Goal: Task Accomplishment & Management: Manage account settings

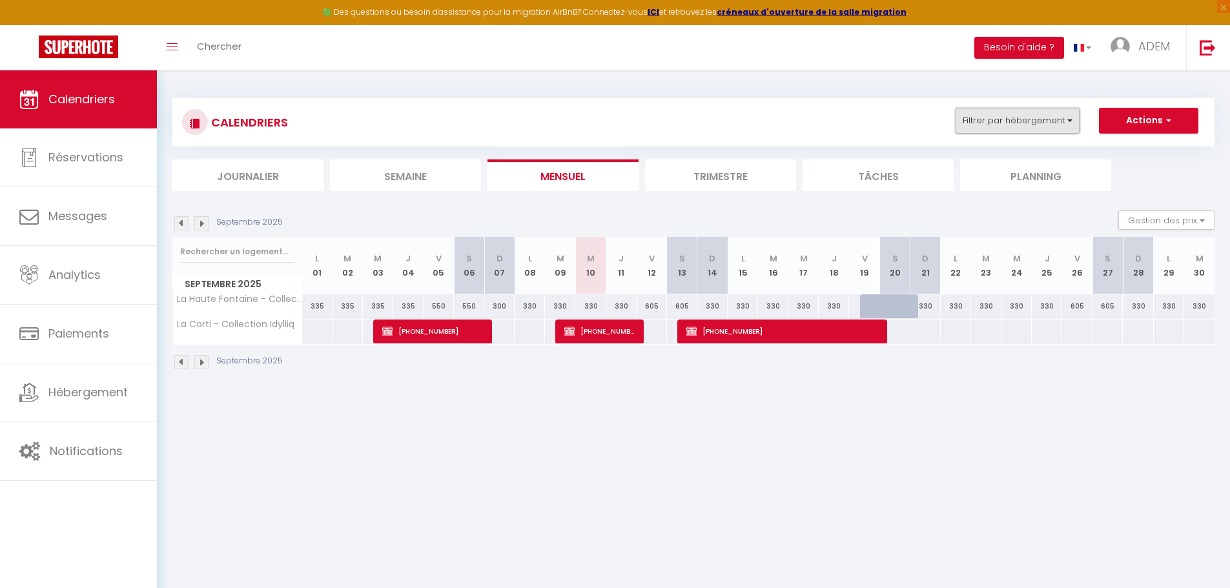
click at [969, 109] on button "Filtrer par hébergement" at bounding box center [1018, 121] width 124 height 26
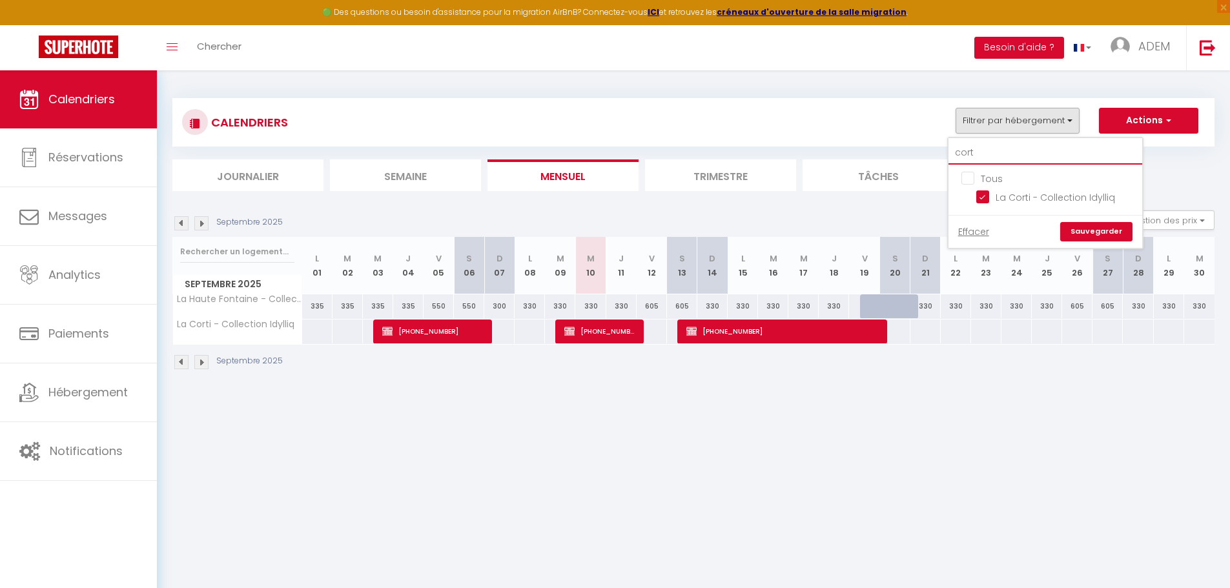
click at [988, 150] on input "cort" at bounding box center [1046, 152] width 194 height 23
type input "b"
checkbox input "false"
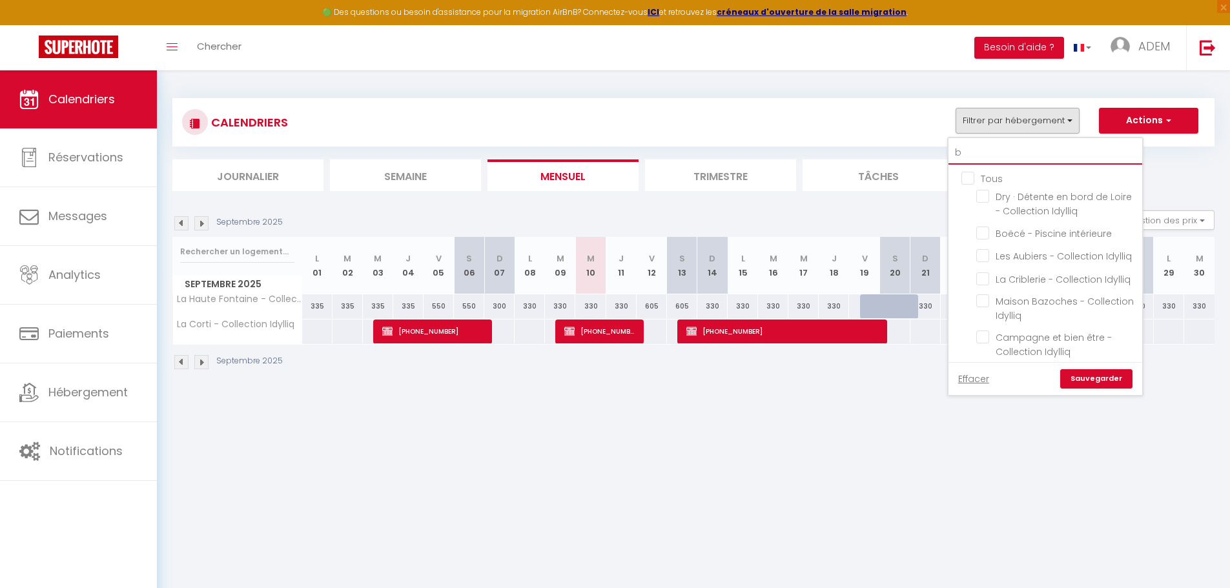
type input "ba"
checkbox input "false"
type input "baz"
checkbox input "false"
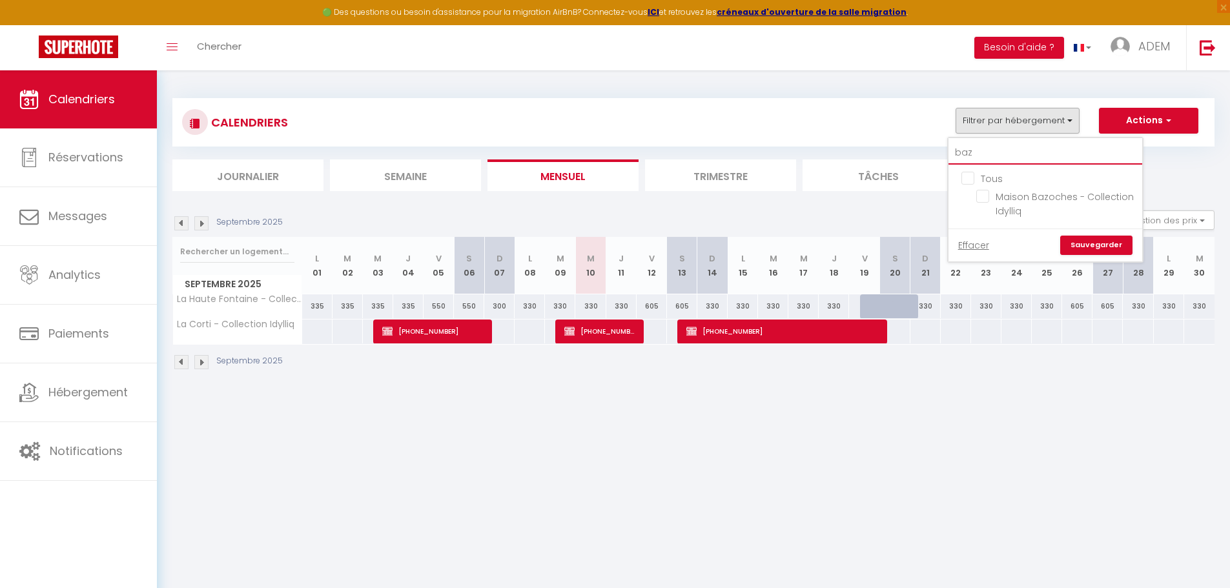
type input "baz"
click at [968, 178] on input "Tous" at bounding box center [1059, 177] width 194 height 13
checkbox input "true"
click at [968, 178] on input "Tous" at bounding box center [1059, 177] width 194 height 13
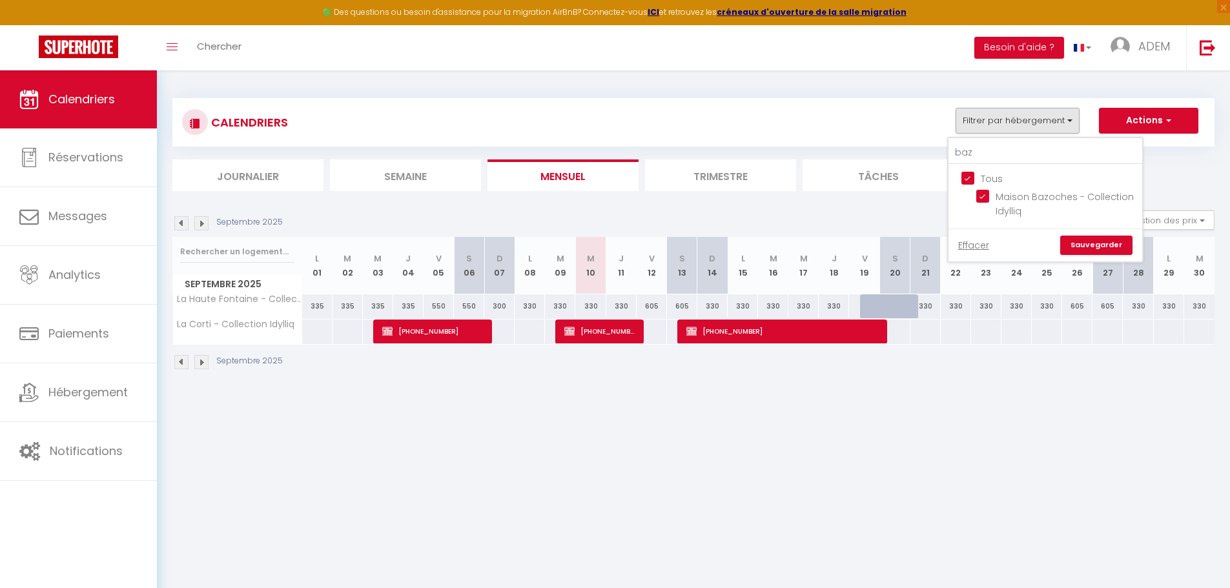
checkbox input "false"
drag, startPoint x: 978, startPoint y: 193, endPoint x: 1019, endPoint y: 211, distance: 44.3
click at [980, 194] on input "Maison Bazoches - Collection Idylliq" at bounding box center [1057, 196] width 161 height 13
checkbox input "true"
click at [1082, 241] on link "Sauvegarder" at bounding box center [1097, 245] width 72 height 19
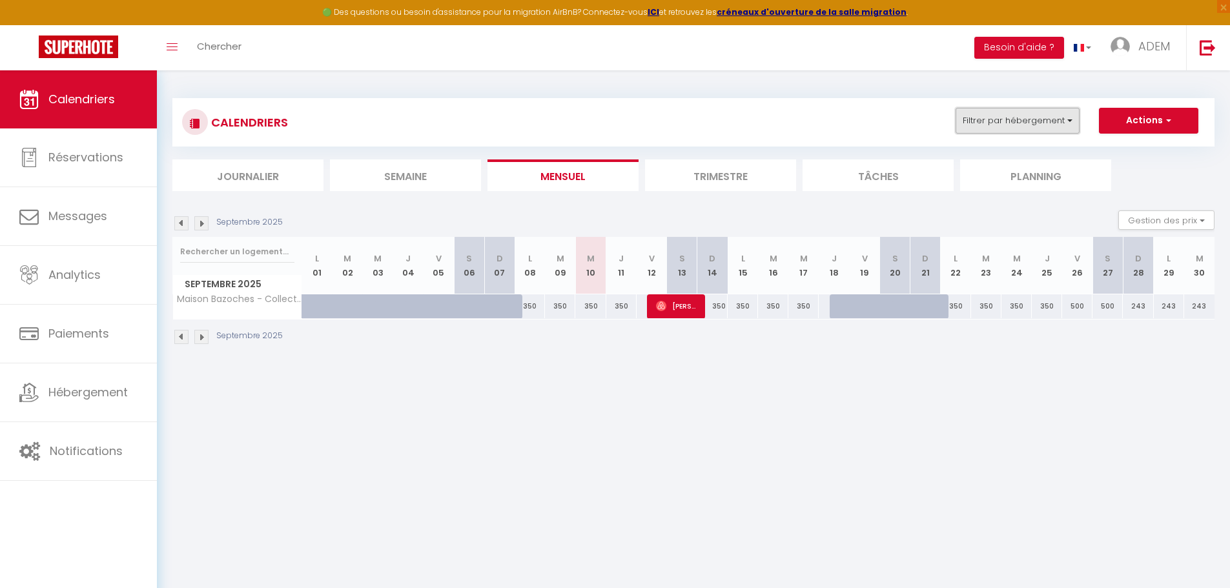
click at [969, 122] on button "Filtrer par hébergement" at bounding box center [1018, 121] width 124 height 26
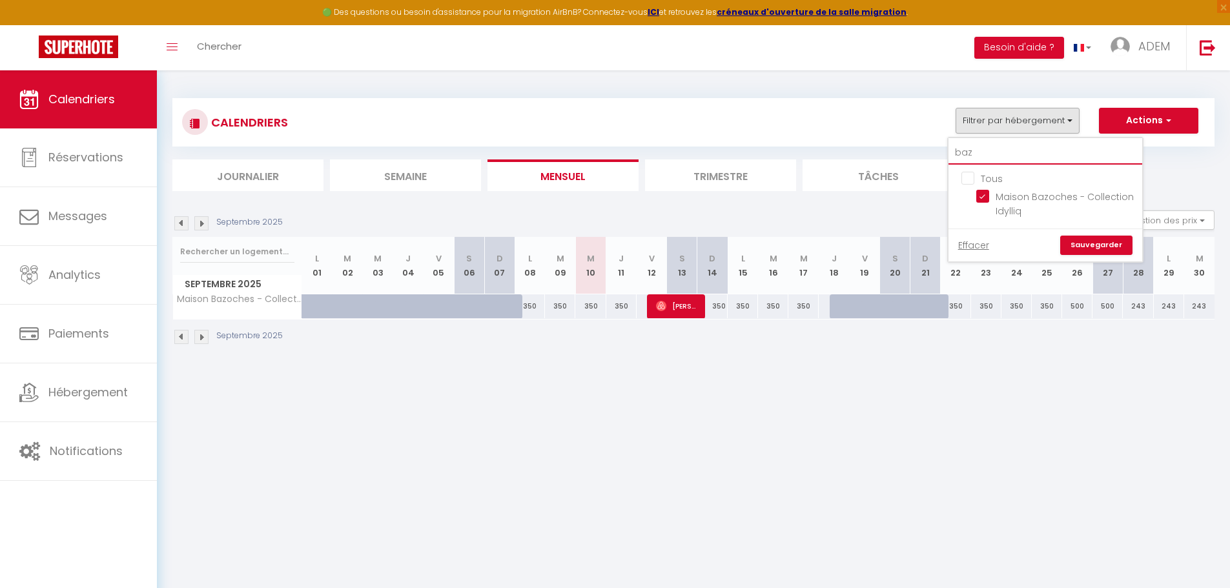
click at [986, 154] on input "baz" at bounding box center [1046, 152] width 194 height 23
type input "r"
checkbox input "false"
type input "rou"
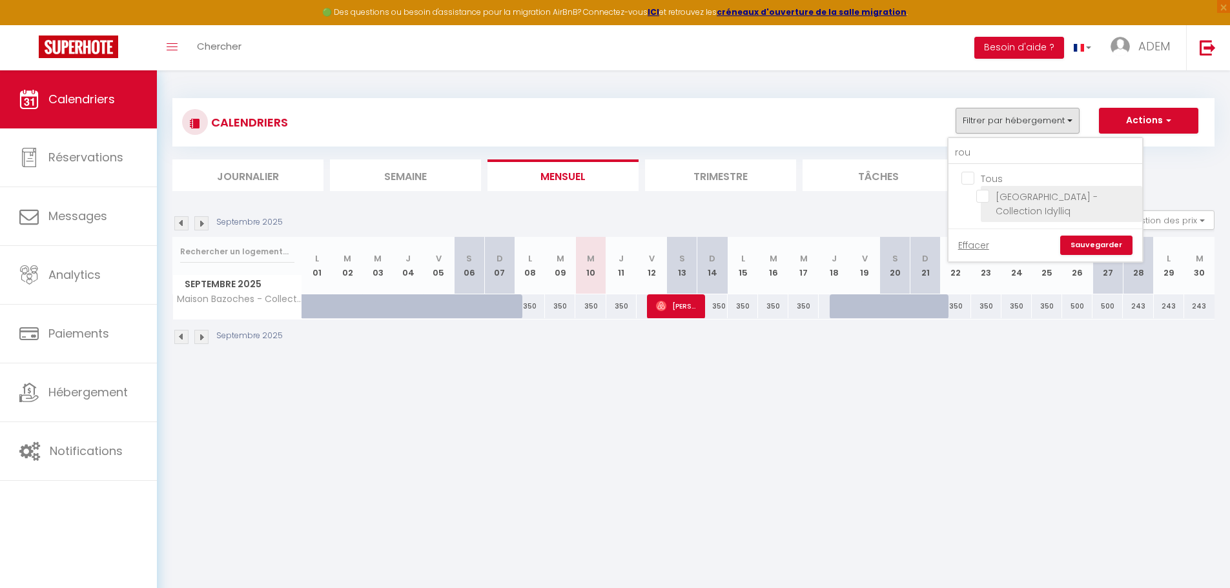
click at [985, 193] on input "[GEOGRAPHIC_DATA] - Collection Idylliq" at bounding box center [1057, 196] width 161 height 13
checkbox input "true"
click at [1093, 248] on link "Sauvegarder" at bounding box center [1097, 245] width 72 height 19
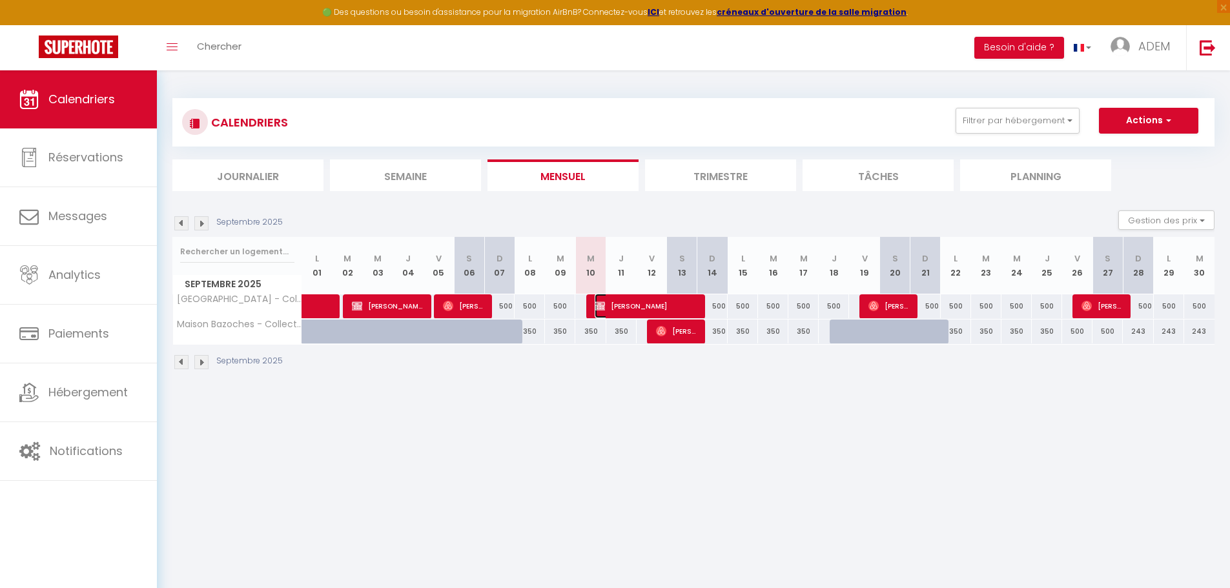
click at [619, 310] on span "[PERSON_NAME]" at bounding box center [645, 306] width 101 height 25
select select "OK"
select select "41113"
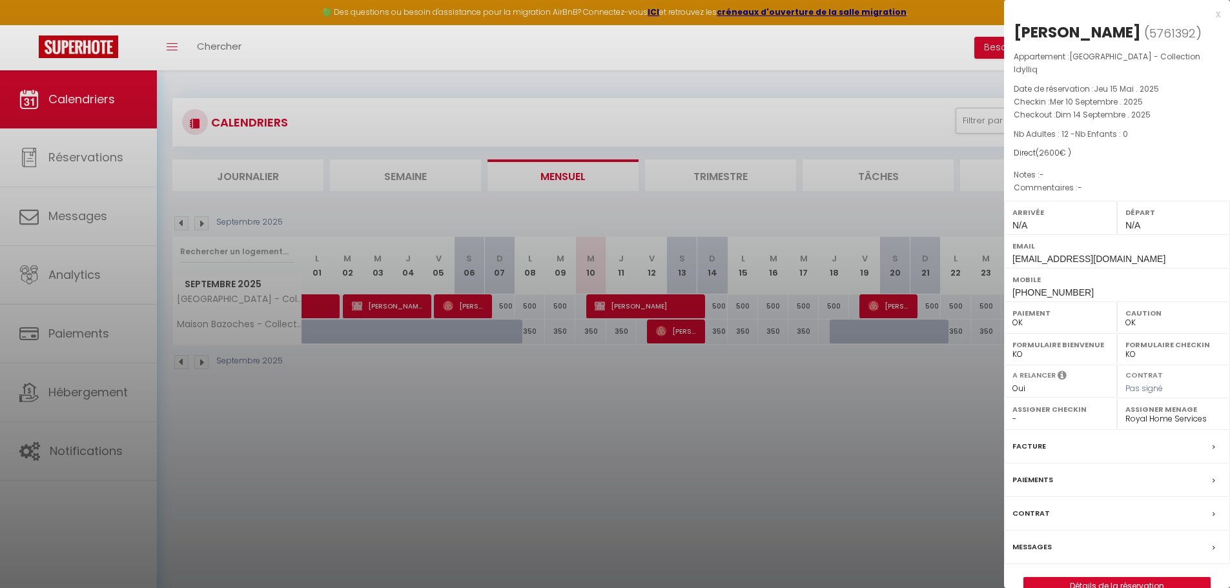
click at [1047, 292] on span "[PHONE_NUMBER]" at bounding box center [1053, 292] width 81 height 10
click at [1047, 293] on span "[PHONE_NUMBER]" at bounding box center [1053, 292] width 81 height 10
copy div "[PHONE_NUMBER]"
click at [316, 159] on div at bounding box center [615, 294] width 1230 height 588
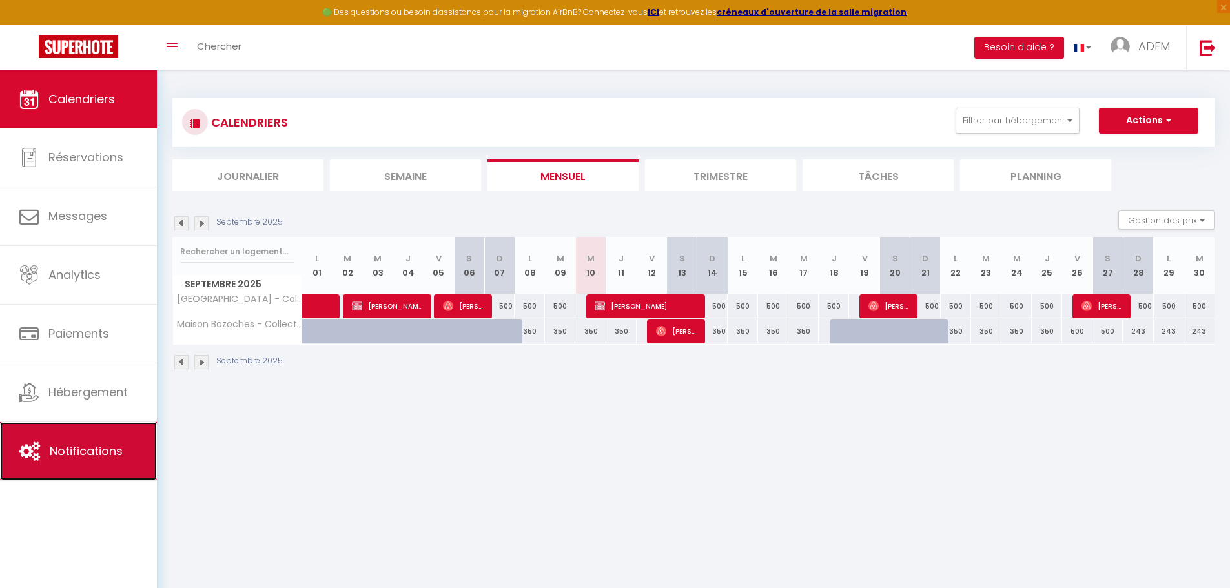
click at [71, 441] on link "Notifications" at bounding box center [78, 451] width 157 height 58
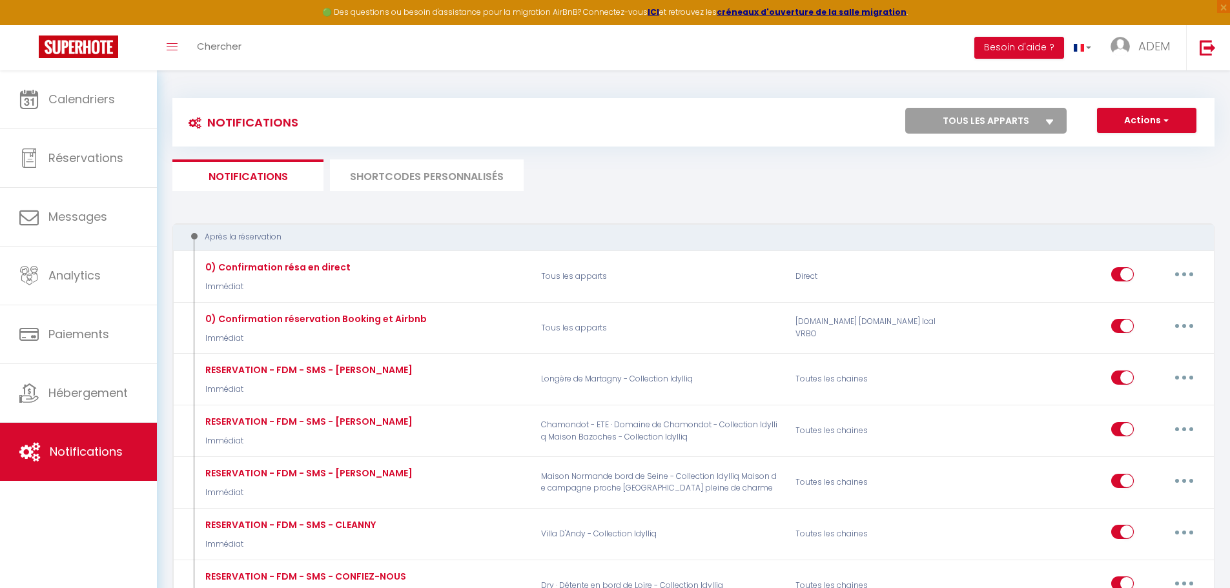
click at [411, 173] on li "SHORTCODES PERSONNALISÉS" at bounding box center [427, 176] width 194 height 32
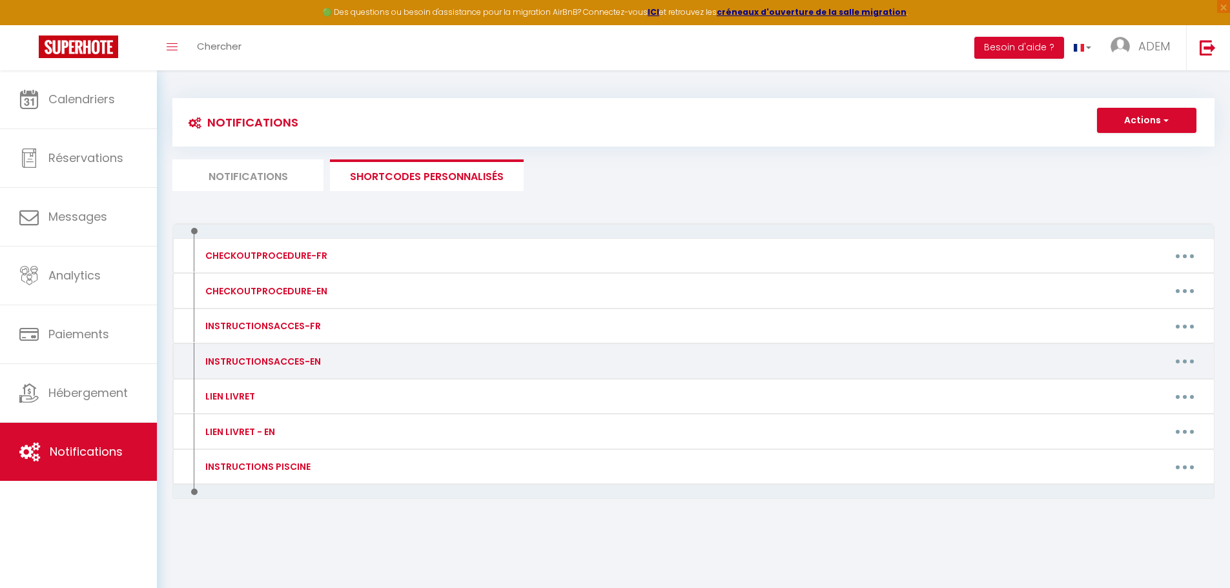
click at [1188, 366] on button "button" at bounding box center [1185, 361] width 36 height 21
click at [1135, 395] on link "Editer" at bounding box center [1152, 391] width 96 height 22
type input "INSTRUCTIONSACCES-EN"
type textarea "Here is how to enter the property:"
type textarea "Follow this link to get to the house [URL][DOMAIN_NAME] Please note that the nu…"
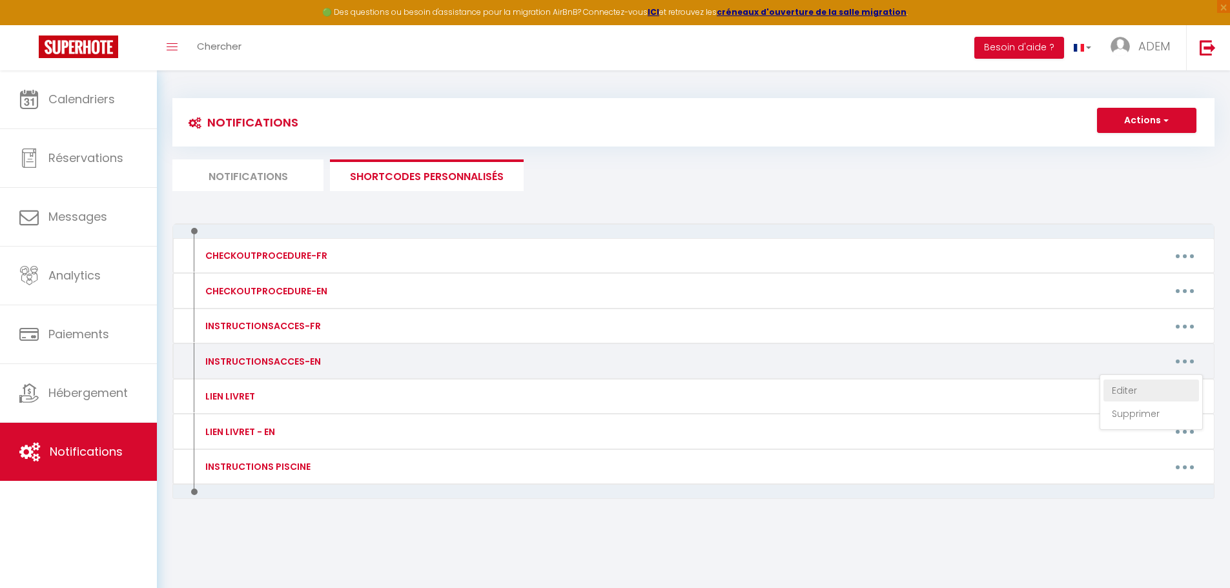
type textarea "Follow this link to reach the house [URL][DOMAIN_NAME] On the right of the gate…"
type textarea "Follow this link to reach the house: [URL][DOMAIN_NAME] To access the property,…"
type textarea "Follow this link to get to the house: [URL][DOMAIN_NAME] The key to the front d…"
type textarea "Follow this link to get to the house [URL][DOMAIN_NAME] Once in front of the ga…"
type textarea "Follow this link to get to the house [URL][DOMAIN_NAME] To the left of the fron…"
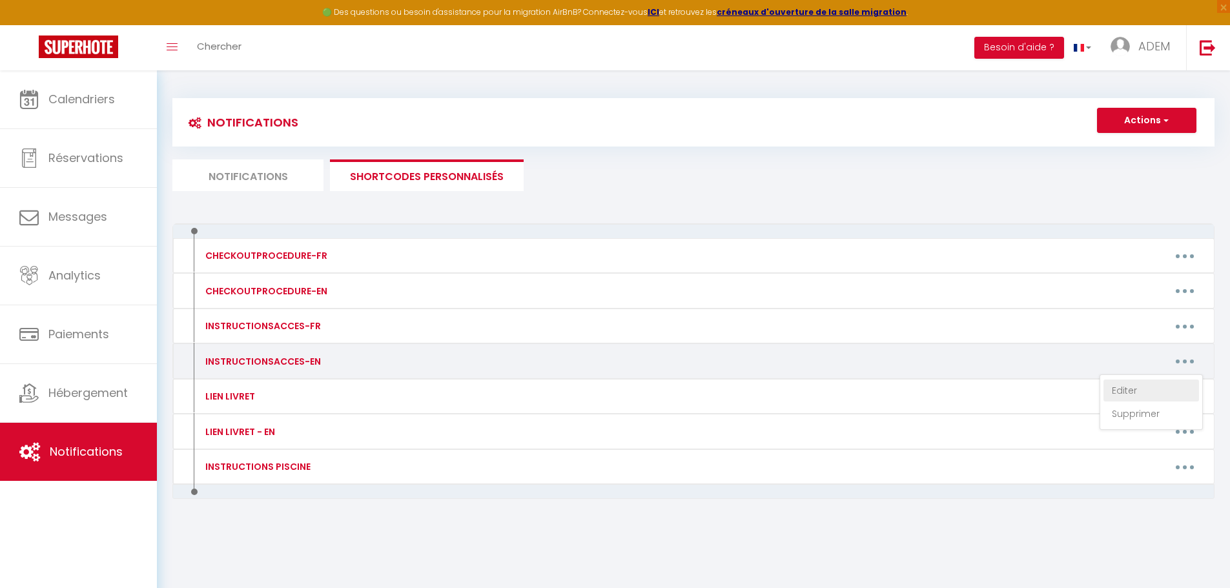
type textarea "Here is the google maps link to help you find the house : [URL][DOMAIN_NAME] Yo…"
type textarea "Follow this link to reach the house [URL][DOMAIN_NAME] The first key box is loc…"
type textarea "Follow this link to get to the house [URL][DOMAIN_NAME] The gate code is 2617A.…"
type textarea "Follow this link to get to the house: 👉 [URL][DOMAIN_NAME] The gate will be ope…"
type textarea "Follow this link to get to the house: [URL][DOMAIN_NAME] 1. Retrieve the gate k…"
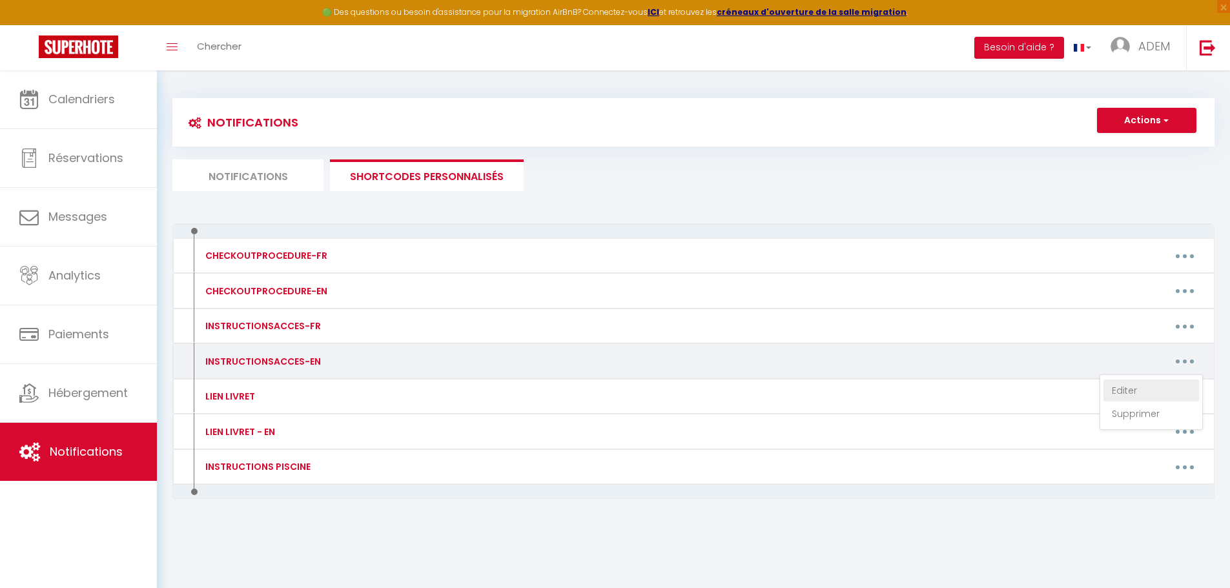
type textarea "Follow this link to reach the house: [URL][DOMAIN_NAME] 1. The gate code is 198…"
type textarea "Follow this link to reach the house: [URL][DOMAIN_NAME] Could you please call u…"
type textarea "Follow this link to get home [URL][DOMAIN_NAME] Go through the green portal and…"
type textarea "Follow this link to get to the house: [URL][DOMAIN_NAME] DO NOT use Waze, it'll…"
type textarea "Follow this link to get to the house [URL][DOMAIN_NAME] The key box is located …"
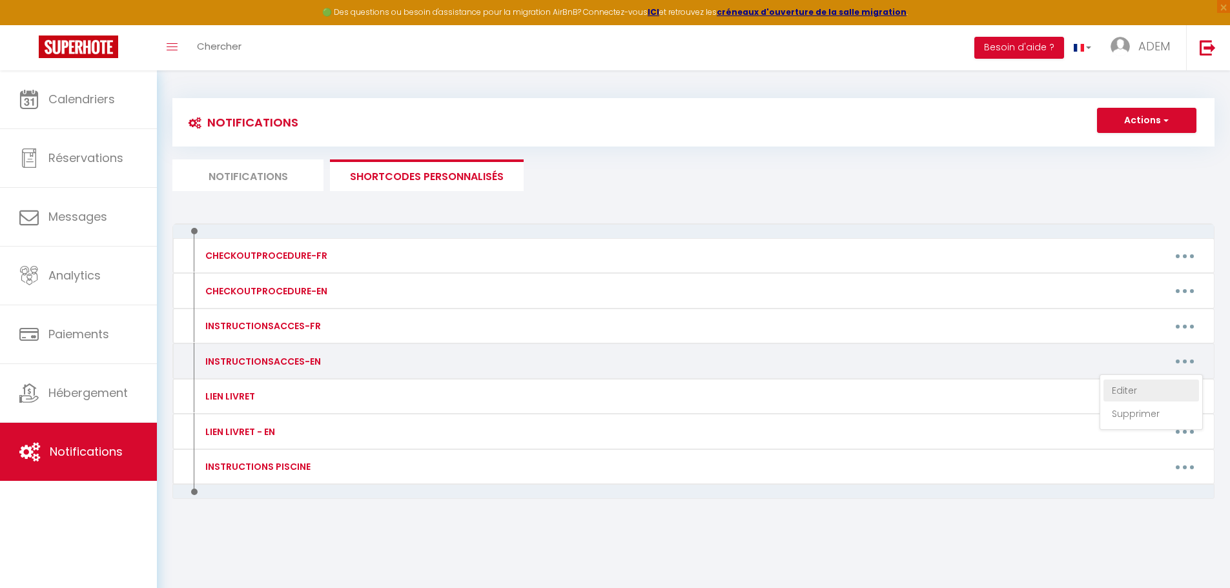
type textarea "Follow this link to get to the house [URL][DOMAIN_NAME] The key box is located …"
type textarea "Follow this link to get to the house [URL][DOMAIN_NAME] The gate is not locked.…"
type textarea "Follow this link to get to the house [URL][DOMAIN_NAME] 1. Enter the gate code …"
type textarea "Follow this link to get to the house [URL][DOMAIN_NAME] You can open the gate (…"
type textarea "Follow this link to get to the house [URL][DOMAIN_NAME] When you arrive, you'll…"
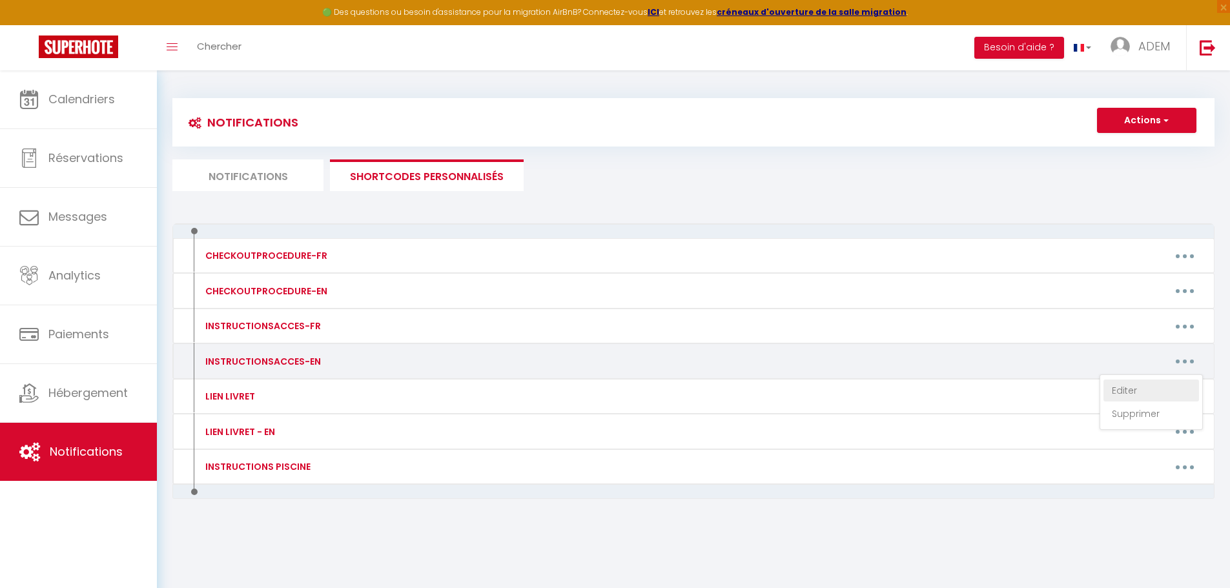
type textarea "Follow this link to get to the house: [URL][DOMAIN_NAME] It is not possible to …"
type textarea "Follow this link to reach the house: [URL][DOMAIN_NAME] The key box is located …"
type textarea "To open the gate from the outside, use the code: 1964A To open it from the insi…"
type textarea "Follow this link to get to the house [URL][DOMAIN_NAME] The key boxes are on th…"
type textarea "Follow this link find the house [URL][DOMAIN_NAME] The gate is always open, jus…"
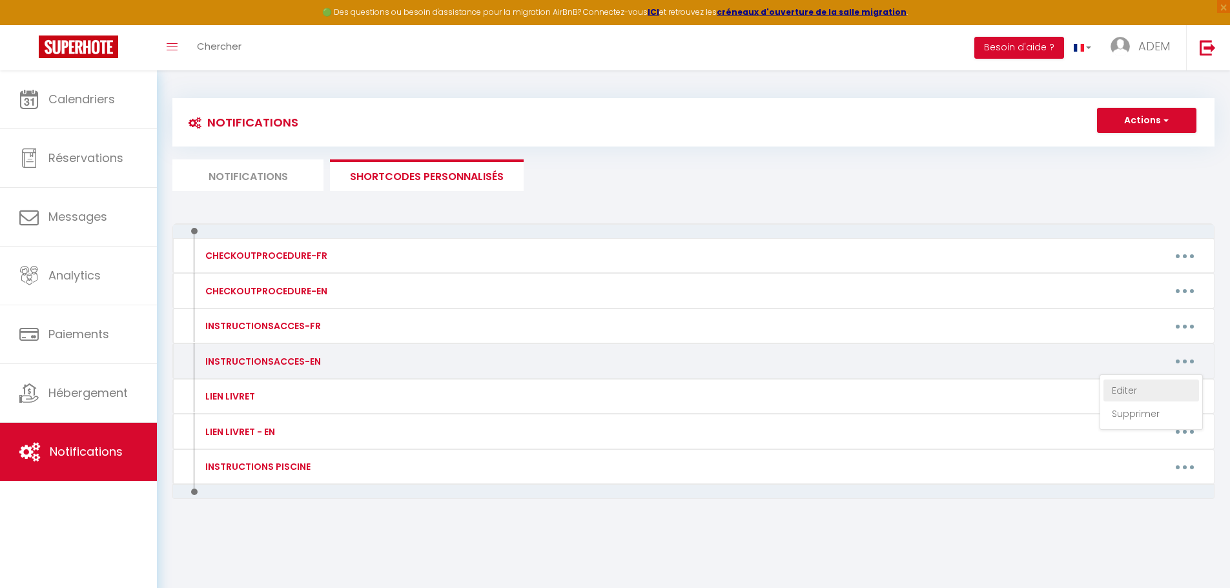
type textarea "Follow this link to get to the house [URL][DOMAIN_NAME] Open the gate, drive al…"
type textarea "Follow this link to access the house: [URL][DOMAIN_NAME] On the right-hand side…"
type textarea "Follow this link to get to the house [URL][DOMAIN_NAME] You will find a keybox …"
type textarea "Follow this link to reach the house: [URL][DOMAIN_NAME] Open the gate using the…"
type textarea "Follow this link to reach the house: [URL][DOMAIN_NAME] To open the gate: enter…"
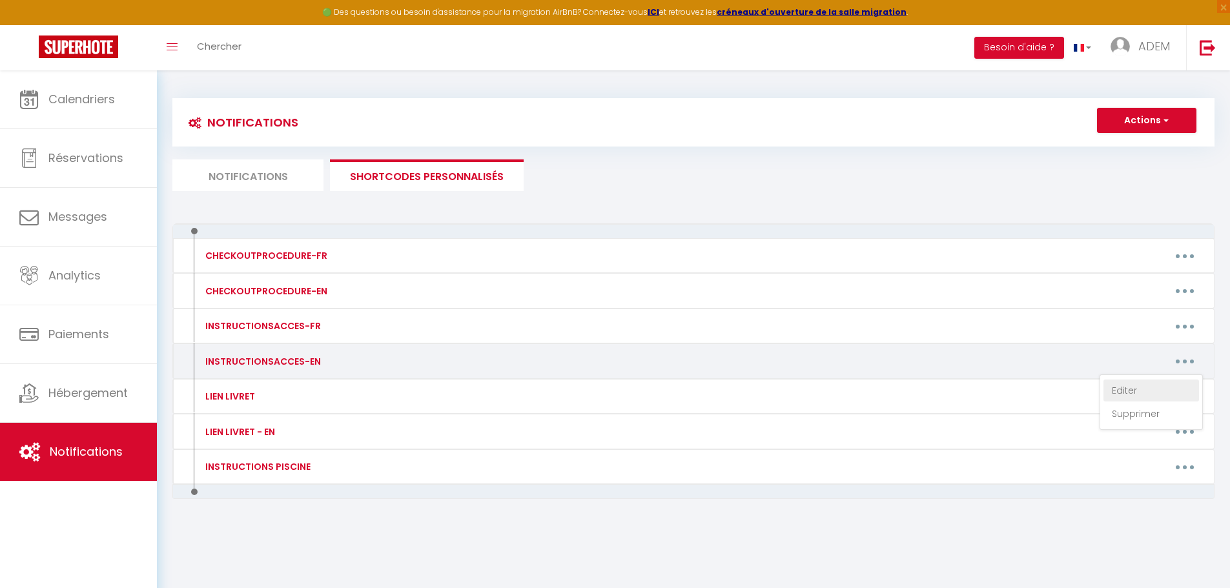
type textarea "Follow this link to get to the house [URL][DOMAIN_NAME] You can open the gate (…"
type textarea "Follow this link to get to the house [URL][DOMAIN_NAME] You can park on the gra…"
type textarea "Follow this link to get to the house : [URL][DOMAIN_NAME] When you're facing th…"
type textarea "Follow this link to get to the house: [URL][DOMAIN_NAME] To enter the property,…"
type textarea "Follow this link to get to the house: [URL][DOMAIN_NAME] The gate opens and clo…"
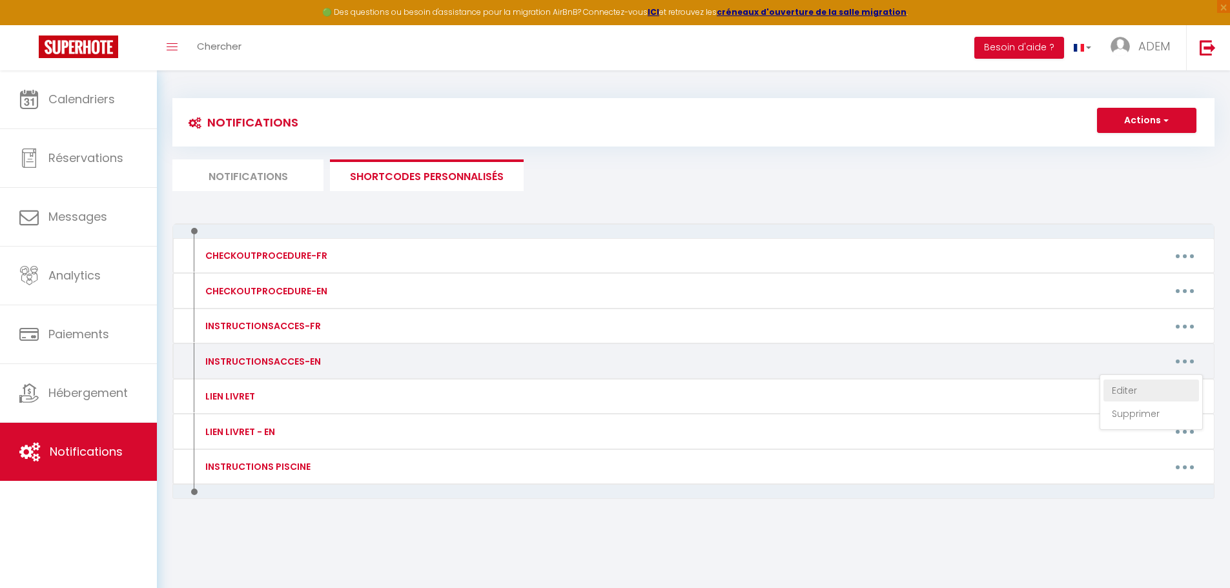
type textarea "Follow this link to get to the house [URL][DOMAIN_NAME] The key box is attached…"
type textarea "Follow this link to reach the house: [URL][DOMAIN_NAME] Open the gate using the…"
type textarea "Follow this link to get to the house : [URL][DOMAIN_NAME] You can open the gate…"
type textarea "Follow this link to get to the house: [URL][DOMAIN_NAME] There's a key box next…"
type textarea "Follow this link to get to the house : [URL][DOMAIN_NAME] Park just before the …"
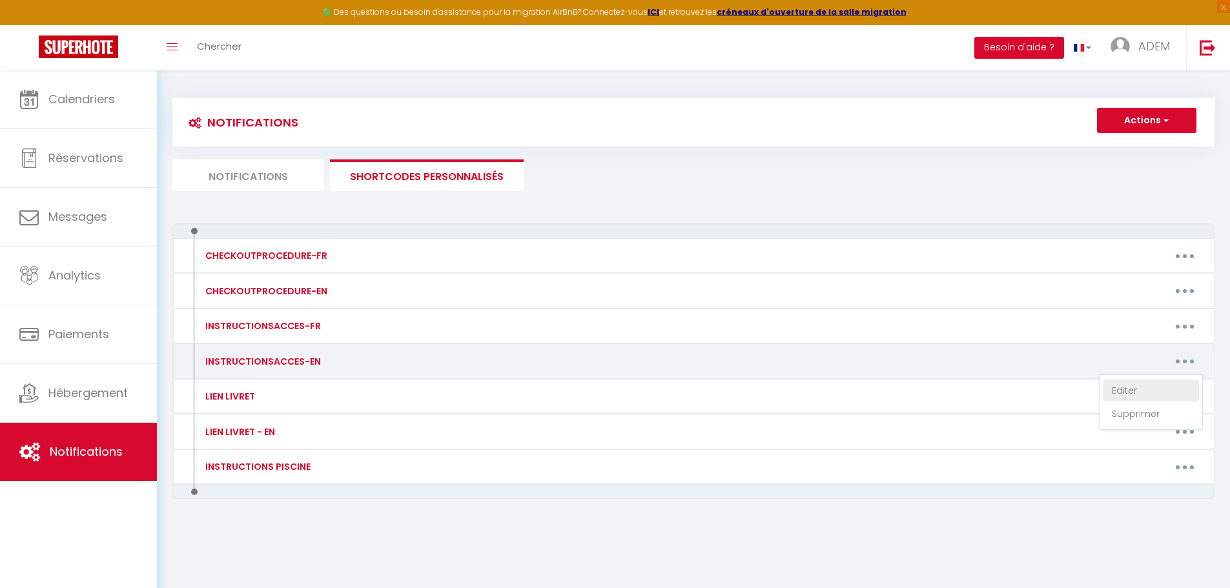
type textarea "Follow this link to get to the house [URL][DOMAIN_NAME] To open the first gate,…"
type textarea "Follow this link to get to the house: [URL][DOMAIN_NAME] The gate is open and y…"
type textarea "Follow this link to get to the house [URL][DOMAIN_NAME] The key boxe is on the …"
type textarea "Follow this link to reach the house: [URL][DOMAIN_NAME] The key box is located …"
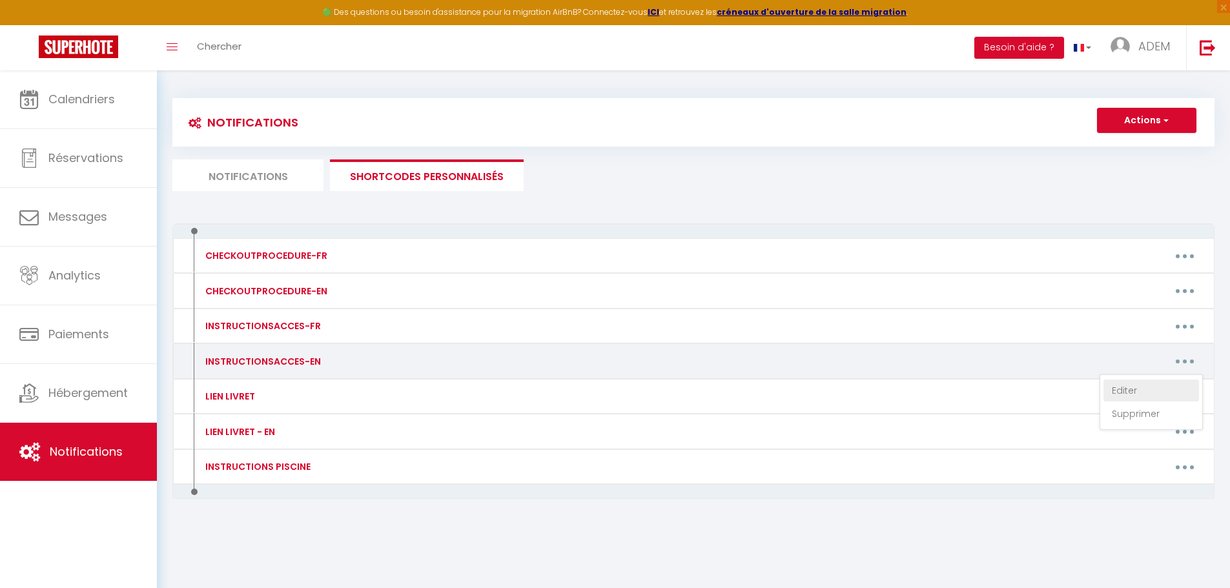
type textarea "Follow this link to get to the house: [URL][DOMAIN_NAME] We will be there to we…"
type textarea "Follow this link to get to the house: [URL][DOMAIN_NAME] The key box is on the …"
type textarea "Follow this link to get to the house [URL][DOMAIN_NAME] You can park in the str…"
type textarea "Follow this link to the house [URL][DOMAIN_NAME] To open the gate, enter this c…"
type textarea "Follow this link to get to the house [URL][DOMAIN_NAME] Open the gate and park …"
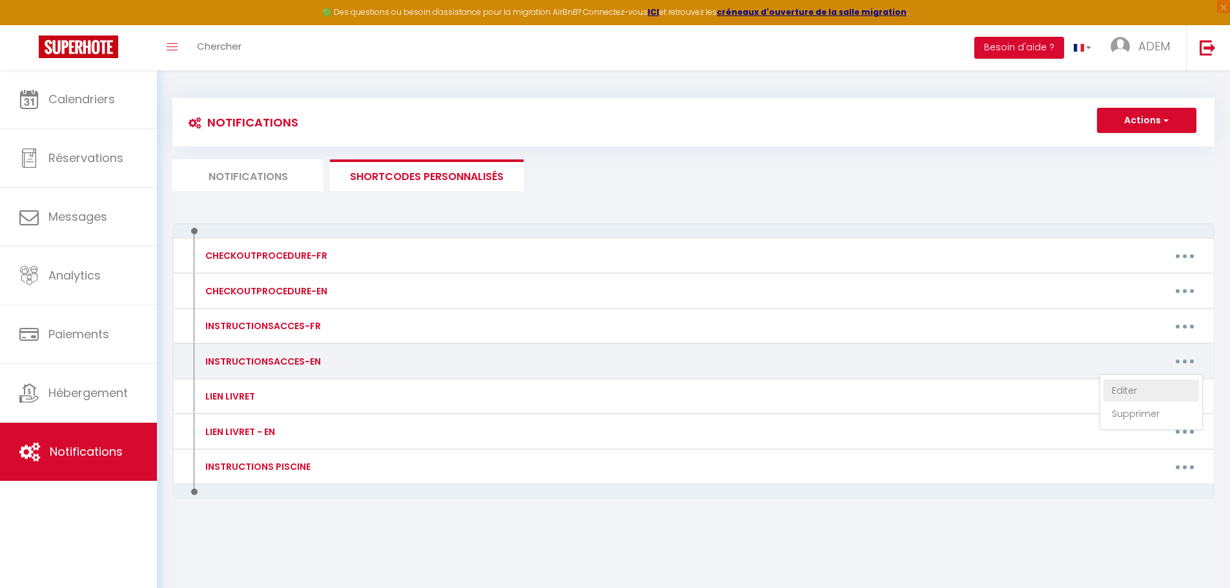
type textarea "Follow this link to get to the house [URL][DOMAIN_NAME] - Go to [STREET_ADDRESS…"
type textarea "Follow this link to reach the house: [URL][DOMAIN_NAME] 1. Depending on your ar…"
type textarea "Follow this link to get to the house [URL][DOMAIN_NAME] The key box is located …"
type textarea "Follow this link to the house [URL][DOMAIN_NAME] There is no gate, so you can p…"
type textarea "Follow this link to get to the house [URL][DOMAIN_NAME] Park in the layby oppos…"
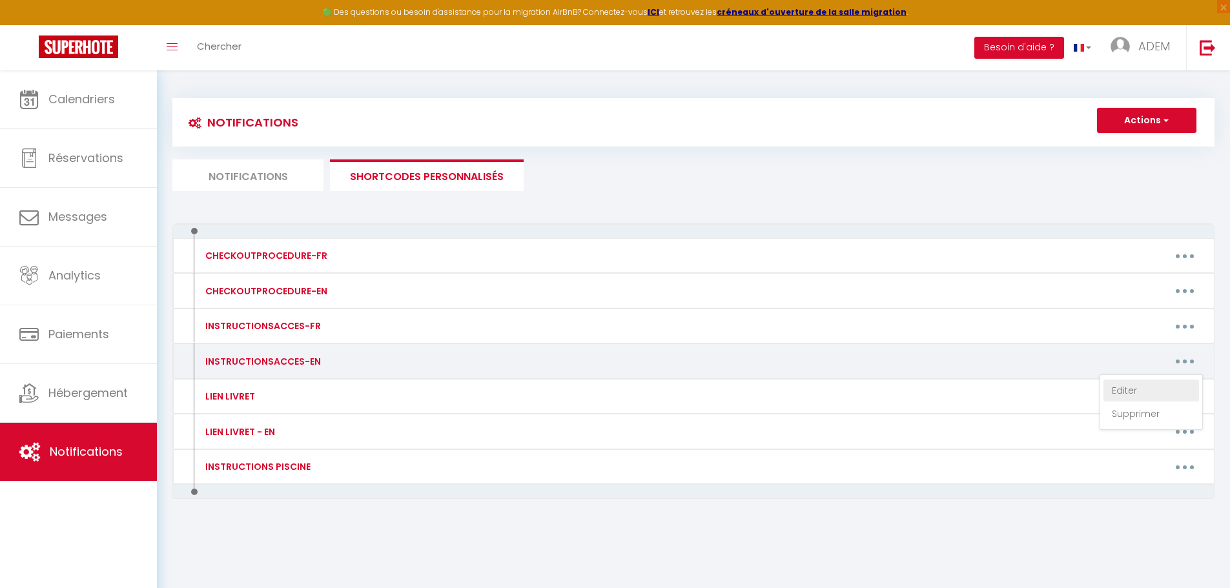
type textarea "Follow this link to get home [URL][DOMAIN_NAME] The key box is on the outside (…"
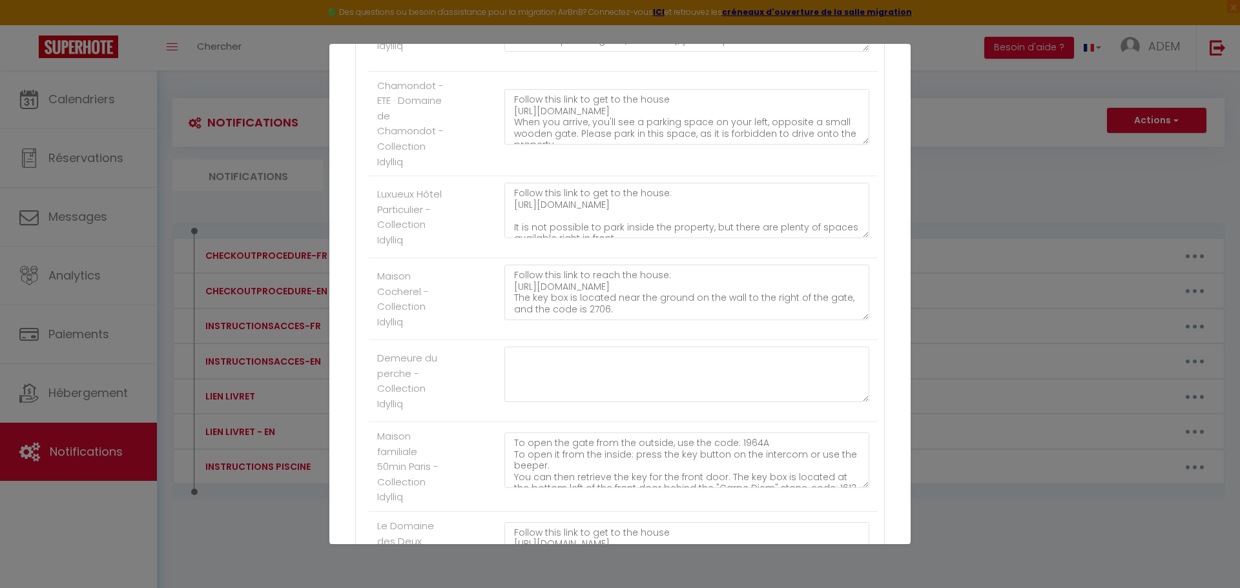
scroll to position [3351, 0]
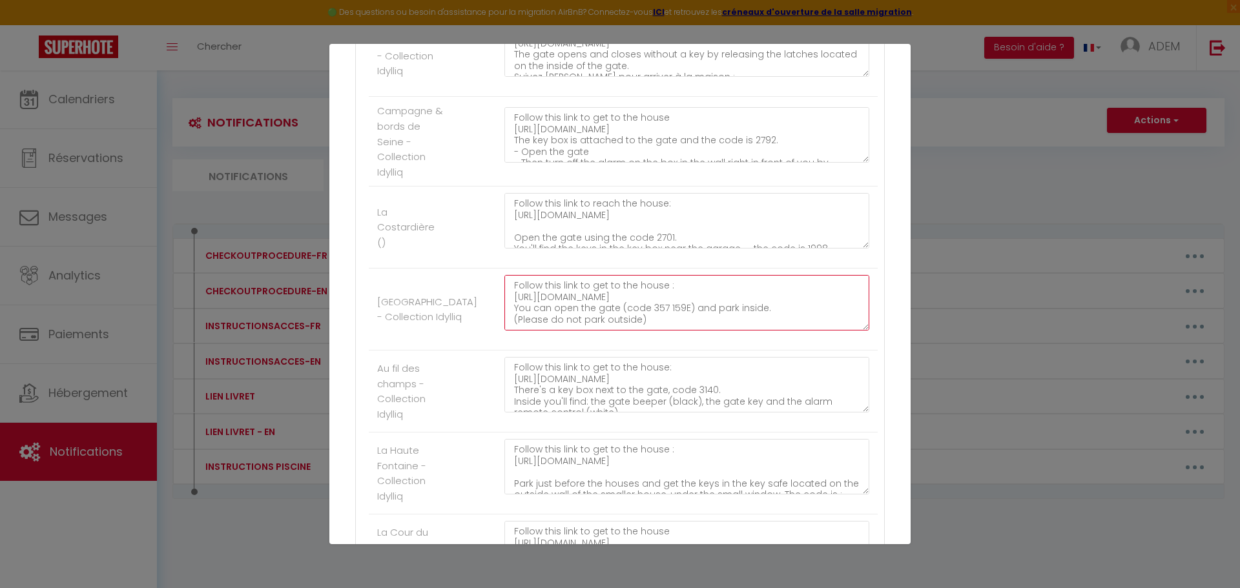
drag, startPoint x: 512, startPoint y: 292, endPoint x: 681, endPoint y: 329, distance: 173.8
click at [681, 329] on textarea "Follow this link to get to the house : [URL][DOMAIN_NAME] You can open the gate…" at bounding box center [686, 303] width 365 height 56
